Goal: Task Accomplishment & Management: Manage account settings

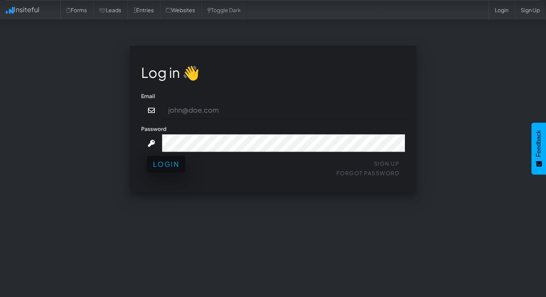
type input "[EMAIL_ADDRESS][DOMAIN_NAME]"
click at [162, 164] on button "Login" at bounding box center [166, 164] width 39 height 17
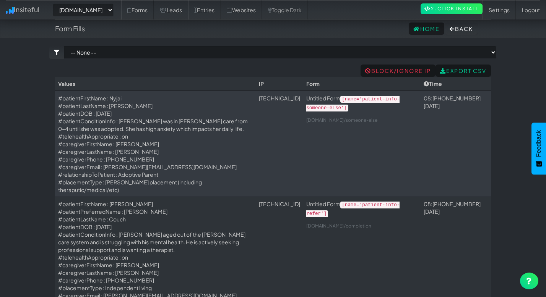
select select "2385"
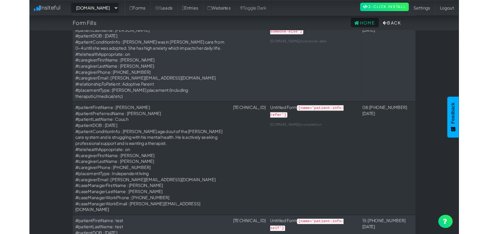
scroll to position [97, 0]
